Goal: Information Seeking & Learning: Learn about a topic

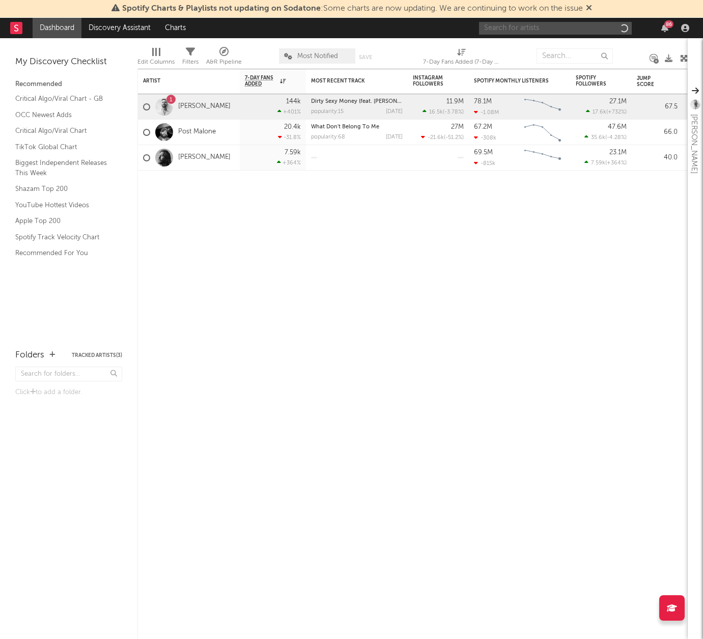
click at [535, 26] on input "text" at bounding box center [555, 28] width 153 height 13
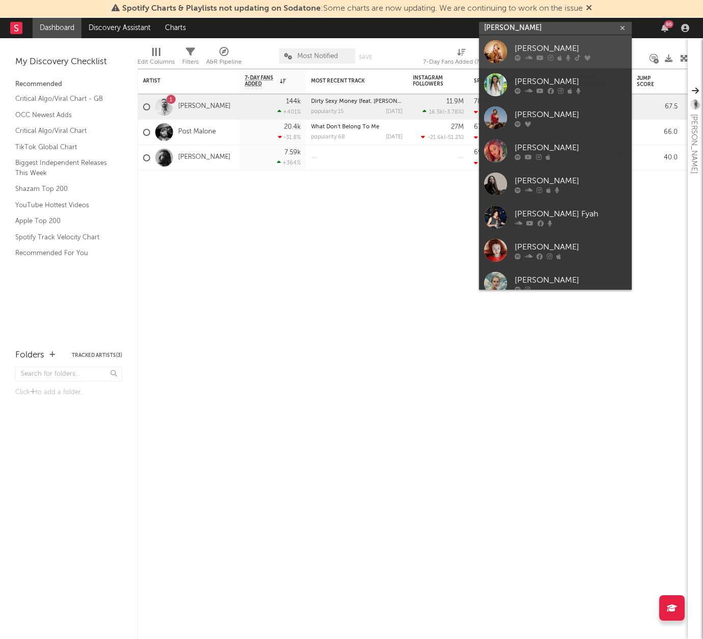
type input "[PERSON_NAME]"
click at [533, 47] on div "[PERSON_NAME]" at bounding box center [570, 48] width 112 height 12
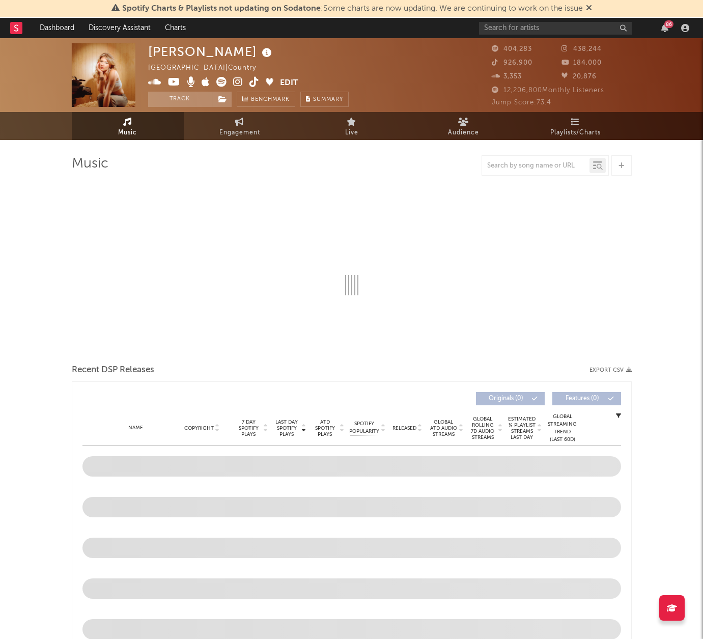
select select "6m"
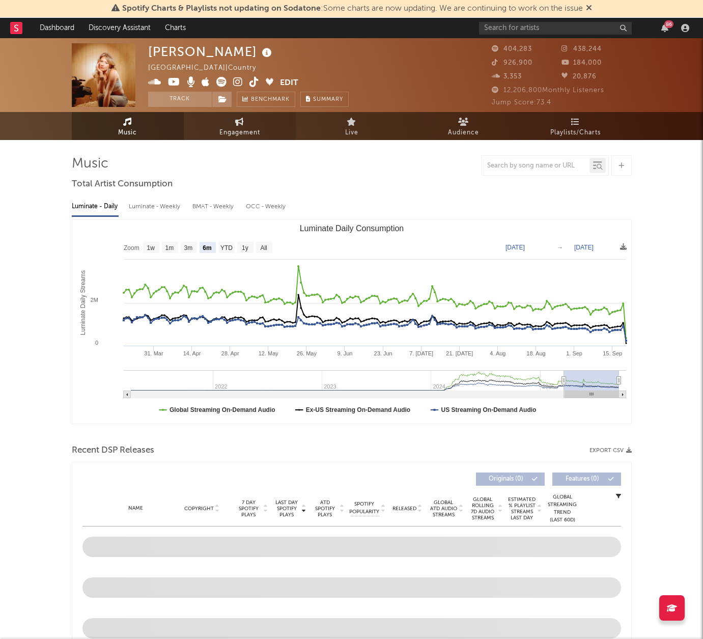
click at [234, 128] on span "Engagement" at bounding box center [239, 133] width 41 height 12
select select "1w"
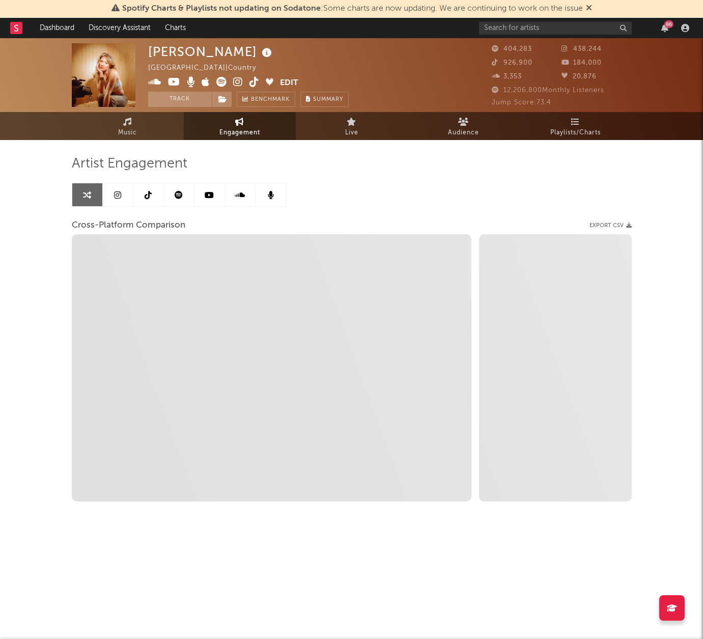
select select "1m"
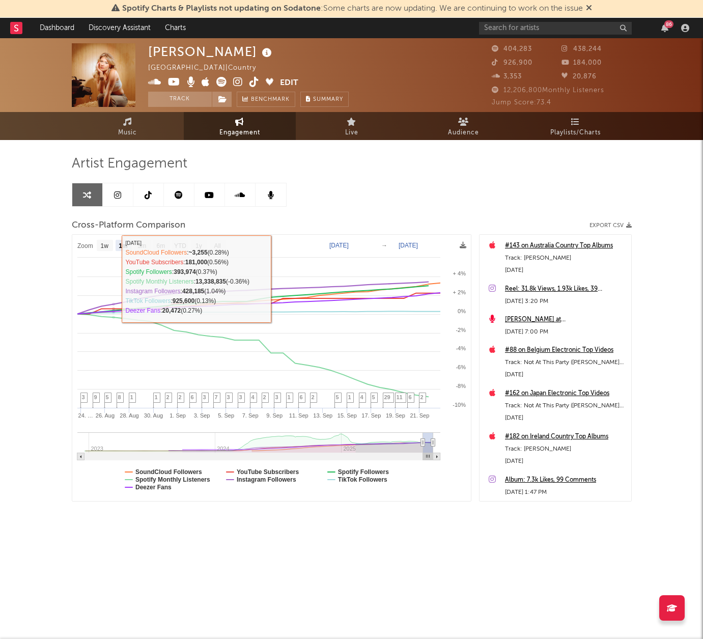
click at [119, 183] on div at bounding box center [179, 195] width 215 height 24
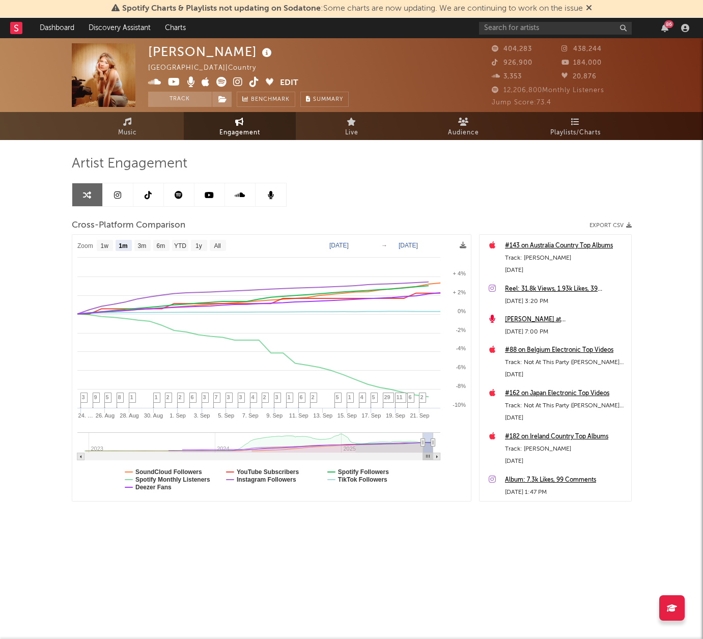
click at [120, 193] on icon at bounding box center [117, 195] width 7 height 8
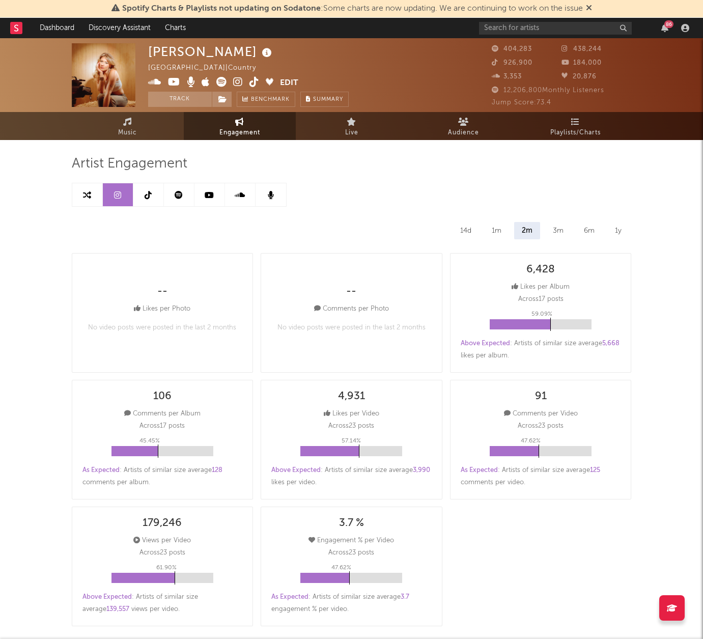
select select "6m"
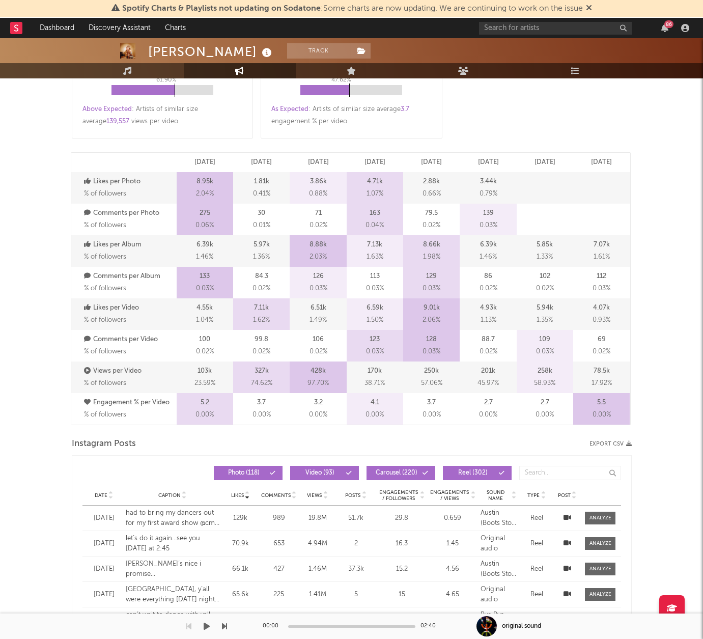
scroll to position [486, 0]
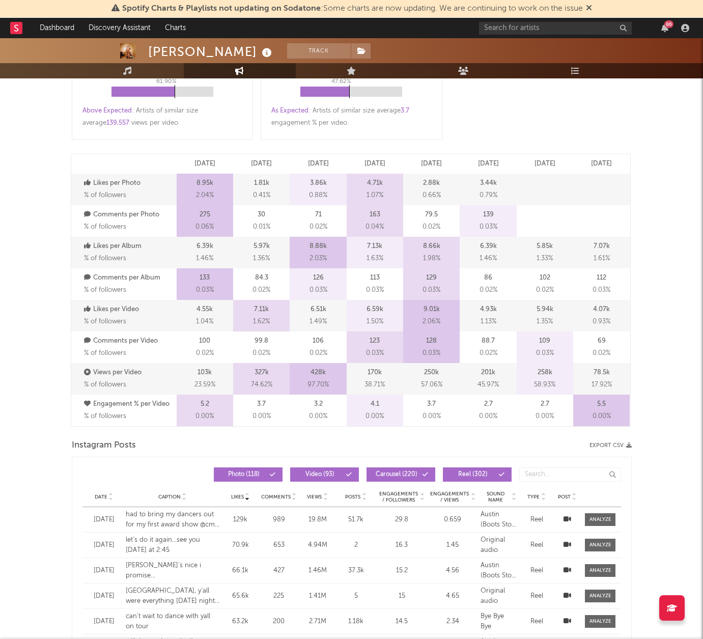
click at [491, 249] on p "6.39k" at bounding box center [488, 246] width 17 height 12
click at [485, 257] on span "1.46 %" at bounding box center [487, 258] width 17 height 12
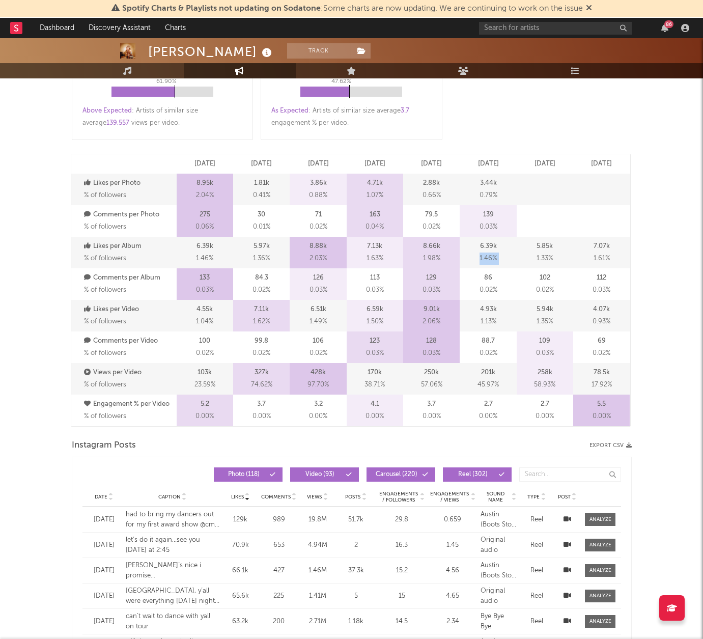
click at [485, 257] on span "1.46 %" at bounding box center [487, 258] width 17 height 12
click at [500, 253] on div "6.39k 1.46 %" at bounding box center [487, 253] width 56 height 32
click at [500, 254] on div "6.39k 1.46 %" at bounding box center [487, 253] width 56 height 32
click at [495, 247] on p "6.39k" at bounding box center [488, 246] width 17 height 12
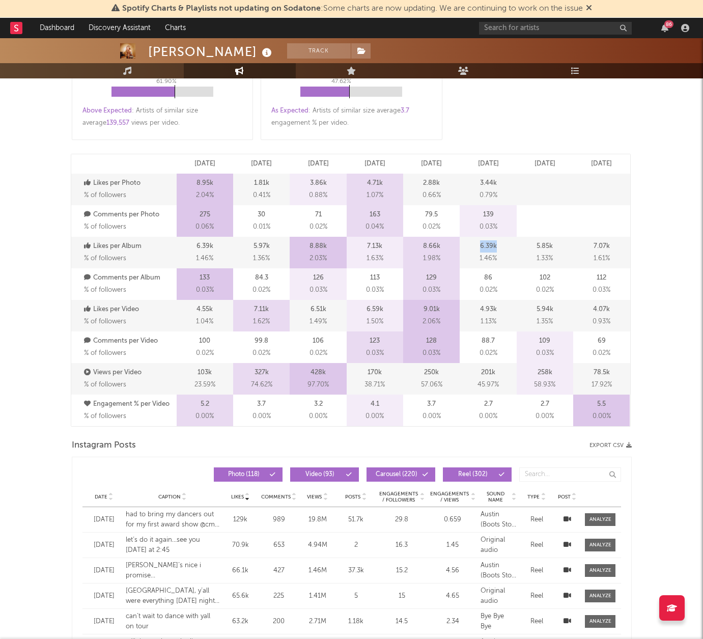
click at [495, 247] on p "6.39k" at bounding box center [488, 246] width 17 height 12
click at [504, 260] on div "6.39k 1.46 %" at bounding box center [487, 253] width 56 height 32
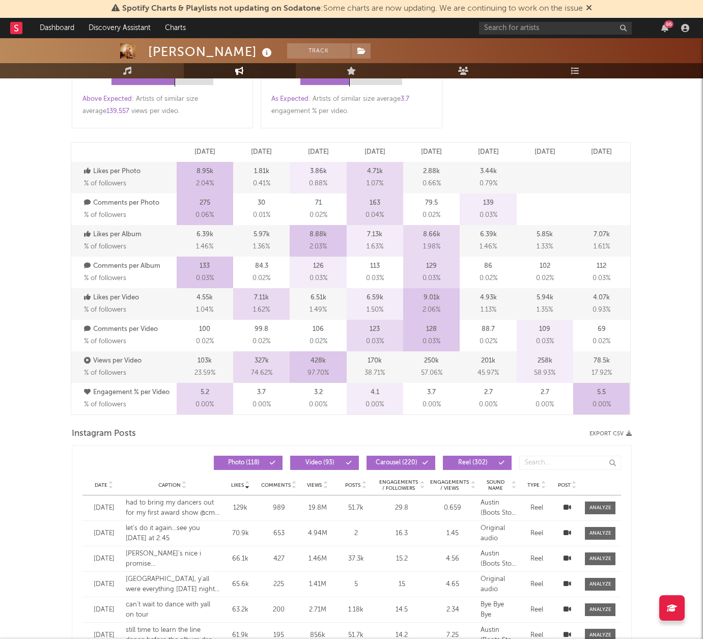
scroll to position [499, 0]
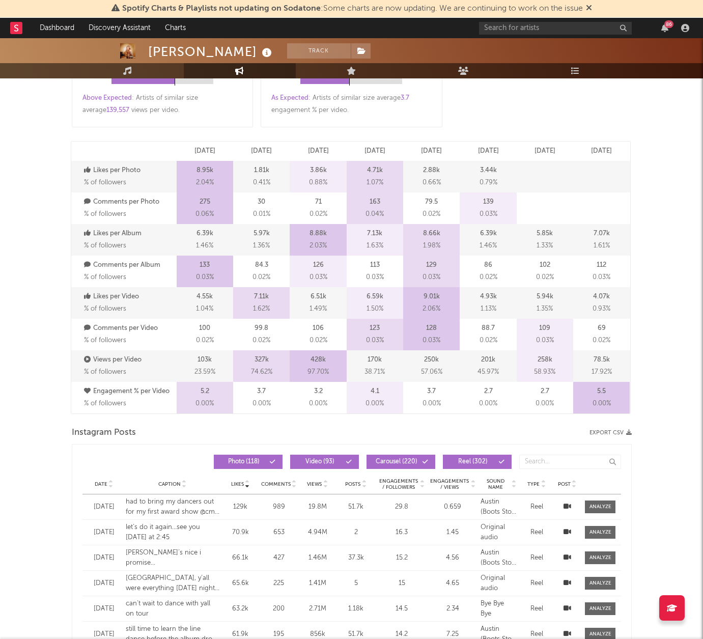
click at [540, 358] on p "258k" at bounding box center [544, 360] width 15 height 12
click at [622, 368] on div "78.5k 17.92 %" at bounding box center [601, 366] width 56 height 32
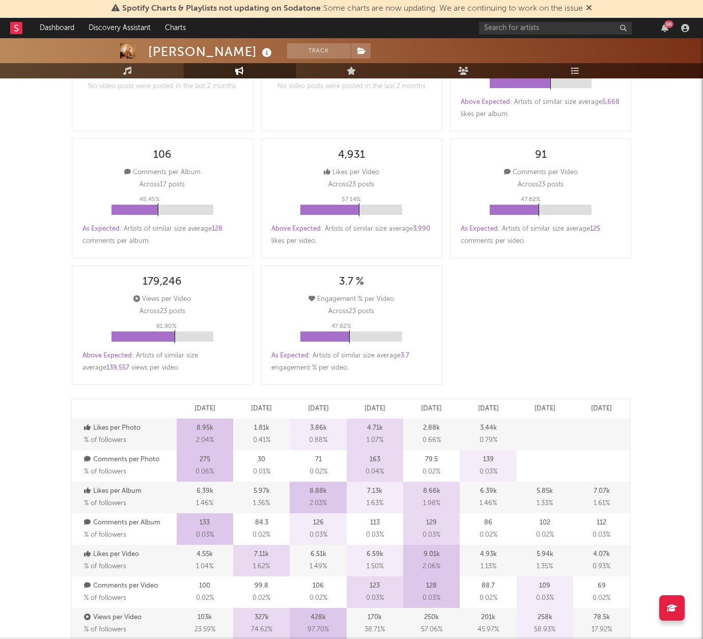
scroll to position [0, 0]
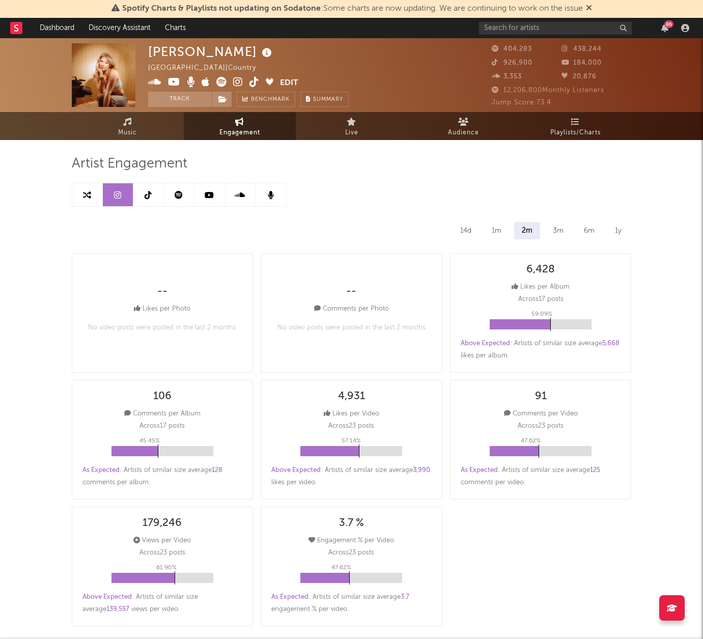
click at [149, 195] on icon at bounding box center [148, 195] width 7 height 8
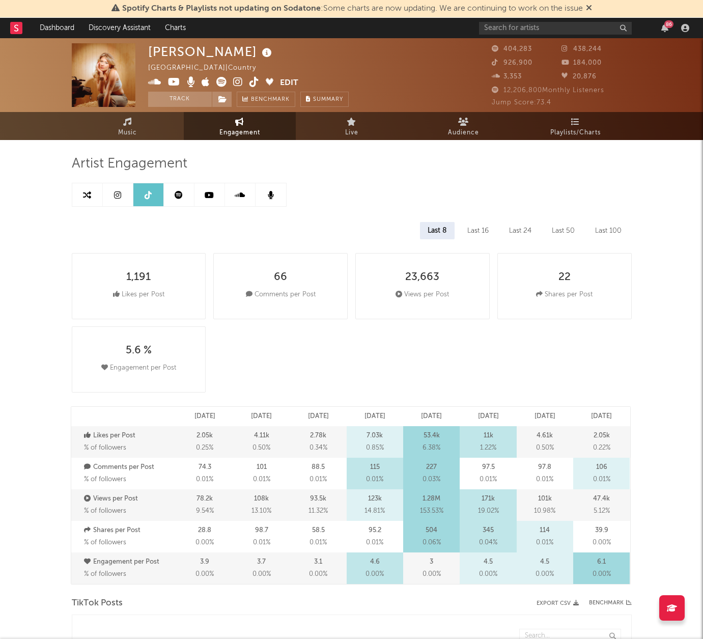
select select "6m"
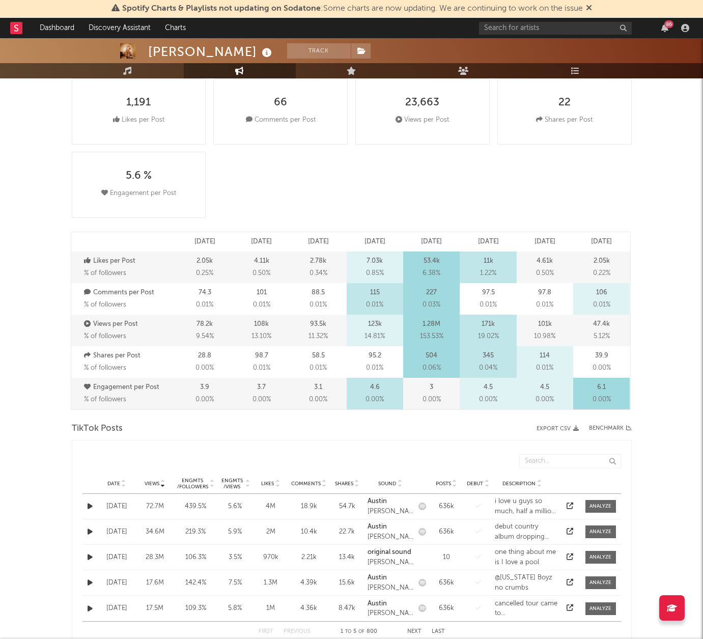
scroll to position [178, 0]
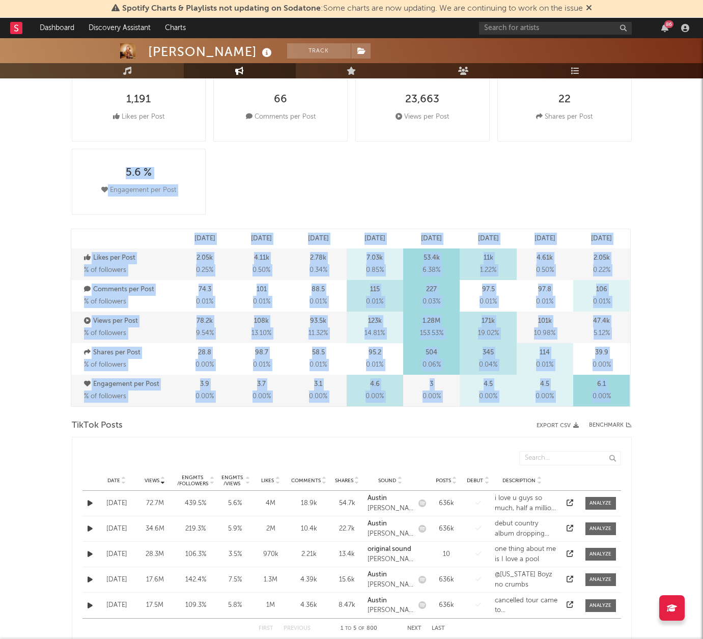
drag, startPoint x: 515, startPoint y: 204, endPoint x: 656, endPoint y: 420, distance: 257.4
click at [653, 418] on div "[PERSON_NAME] Track [GEOGRAPHIC_DATA] | Country Edit Track Benchmark Summary 40…" at bounding box center [351, 641] width 703 height 1560
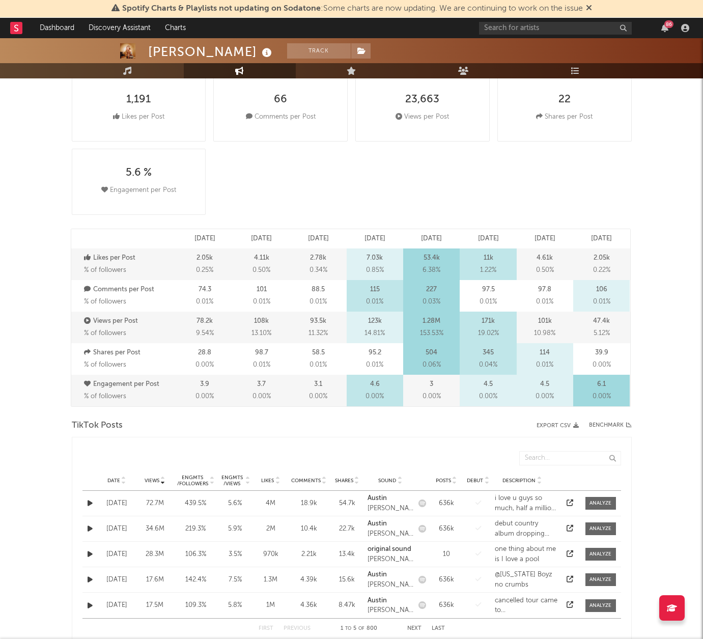
click at [656, 404] on div "[PERSON_NAME] Track [GEOGRAPHIC_DATA] | Country Edit Track Benchmark Summary 40…" at bounding box center [351, 641] width 703 height 1560
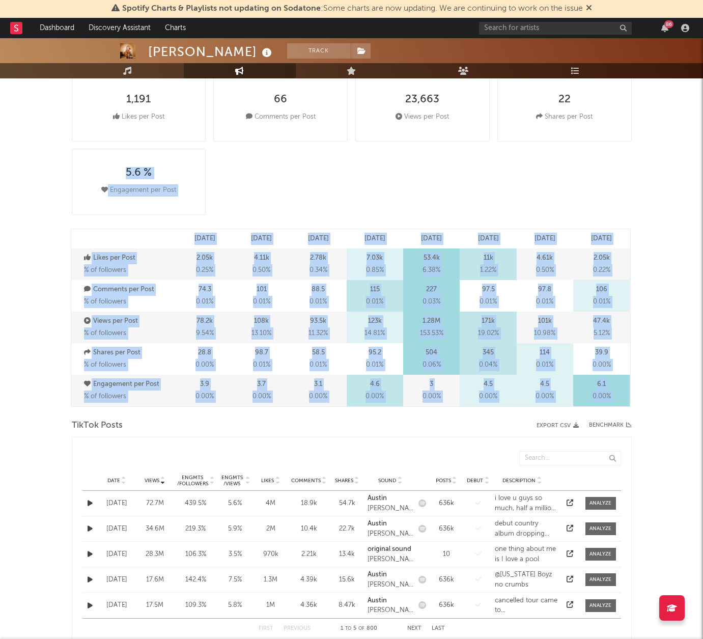
drag, startPoint x: 656, startPoint y: 404, endPoint x: 583, endPoint y: 185, distance: 230.7
click at [583, 185] on div "[PERSON_NAME] Track [GEOGRAPHIC_DATA] | Country Edit Track Benchmark Summary 40…" at bounding box center [351, 641] width 703 height 1560
click at [583, 185] on div "1,191 Likes per Post 66 Comments per Post 23,663 Views per Post 22 Shares per P…" at bounding box center [355, 145] width 567 height 147
drag, startPoint x: 566, startPoint y: 186, endPoint x: 683, endPoint y: 426, distance: 267.9
click at [683, 426] on div "[PERSON_NAME] Track [GEOGRAPHIC_DATA] | Country Edit Track Benchmark Summary 40…" at bounding box center [351, 641] width 703 height 1560
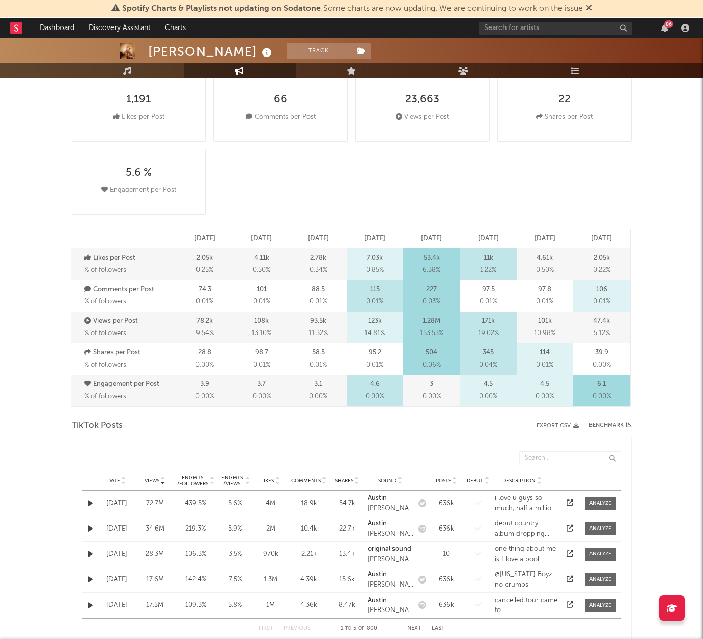
click at [669, 381] on div "[PERSON_NAME] Track [GEOGRAPHIC_DATA] | Country Edit Track Benchmark Summary 40…" at bounding box center [351, 641] width 703 height 1560
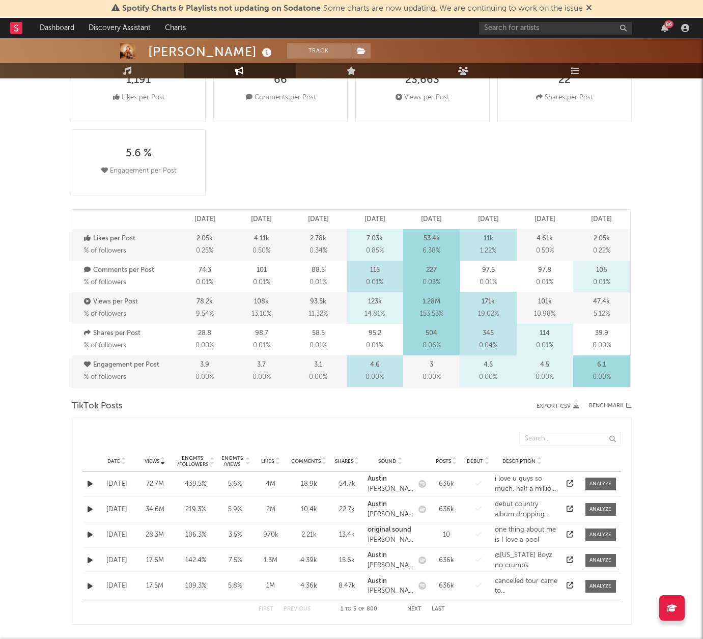
scroll to position [206, 0]
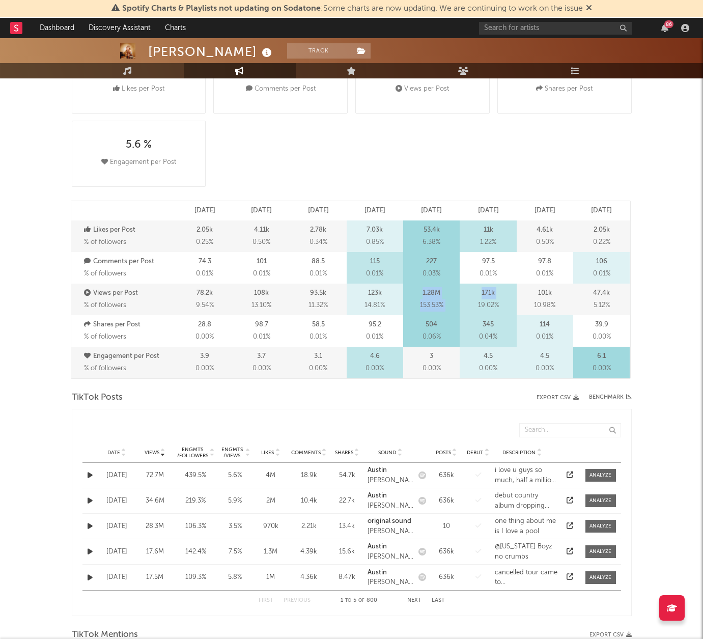
drag, startPoint x: 410, startPoint y: 291, endPoint x: 462, endPoint y: 303, distance: 53.3
click at [462, 303] on div "Views per Post % of followers 78.2k 9.54 % 108k 13.10 % 93.5k 11.32 % 123k 14.8…" at bounding box center [350, 299] width 559 height 32
click at [449, 300] on div "1.28M 153.53 %" at bounding box center [431, 299] width 56 height 32
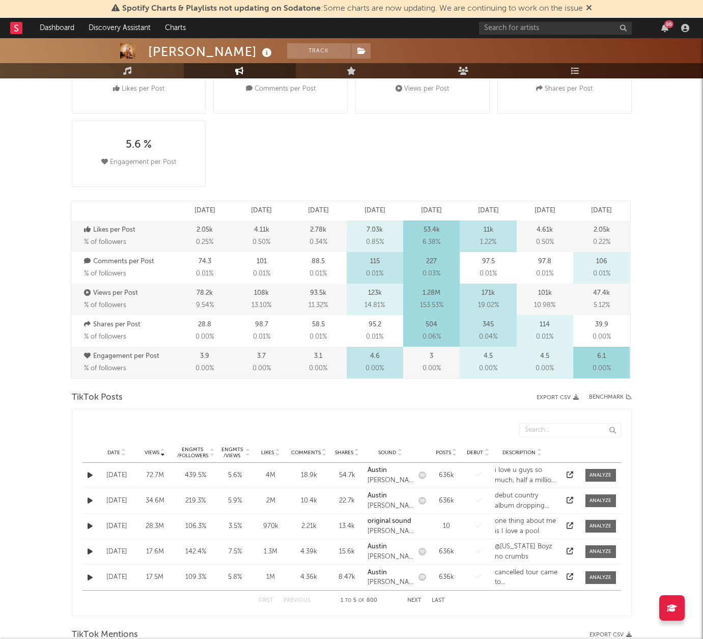
click at [449, 294] on div "1.28M 153.53 %" at bounding box center [431, 299] width 56 height 32
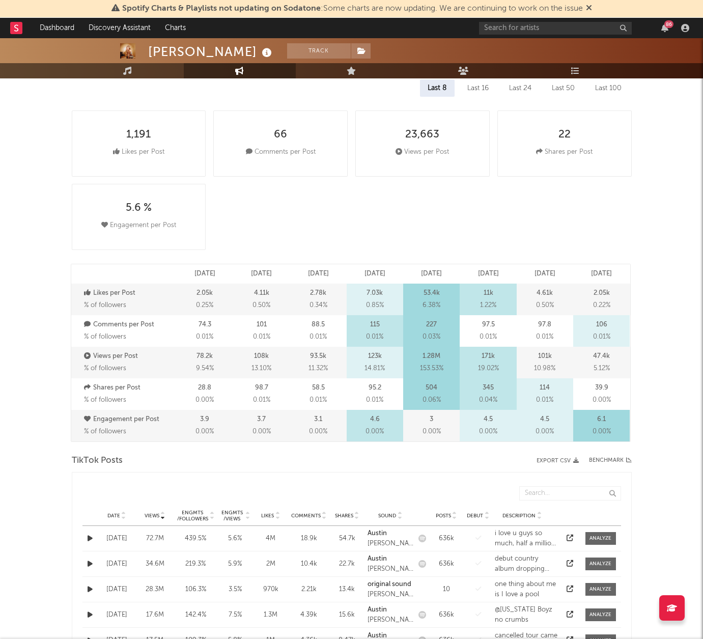
scroll to position [135, 0]
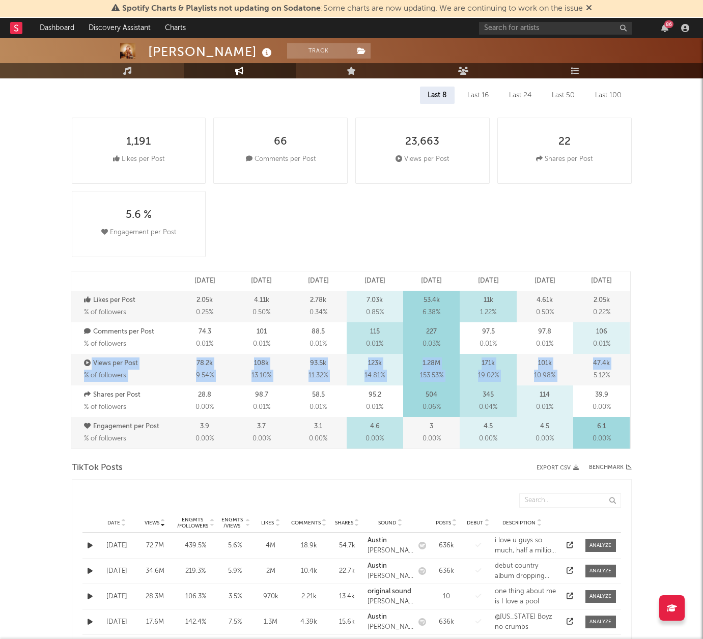
drag, startPoint x: 636, startPoint y: 367, endPoint x: 629, endPoint y: 348, distance: 20.8
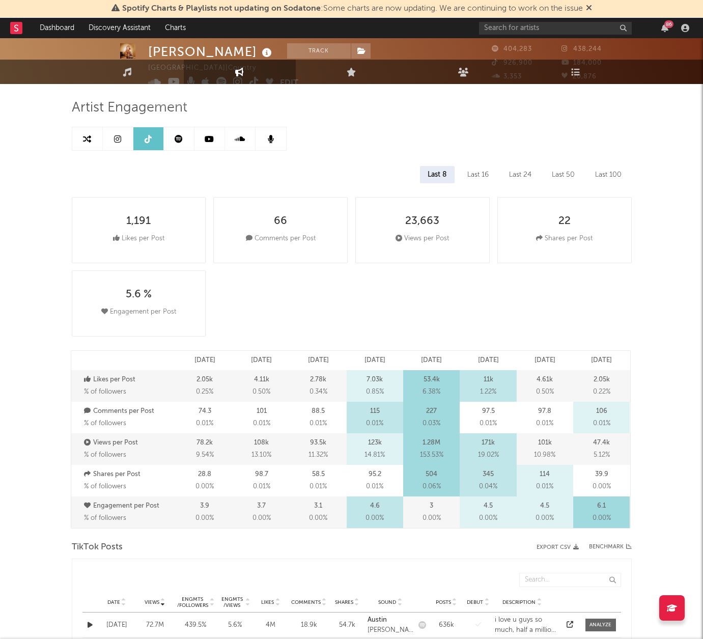
scroll to position [0, 0]
